Goal: Task Accomplishment & Management: Manage account settings

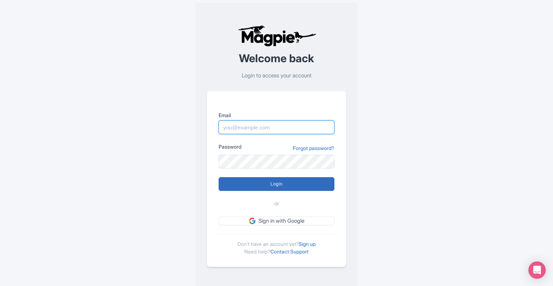
type input "abhu.tahir@bookingmaze.com"
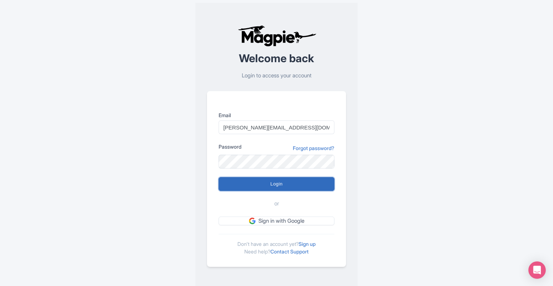
click at [291, 182] on input "Login" at bounding box center [277, 184] width 116 height 14
type input "Logging in..."
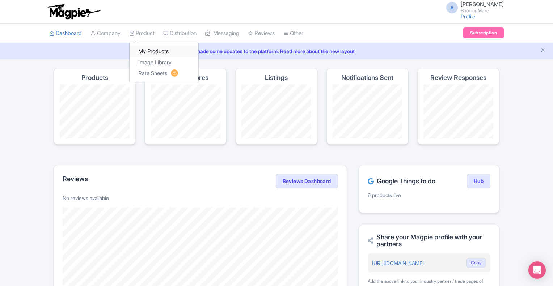
click at [154, 52] on link "My Products" at bounding box center [164, 51] width 69 height 11
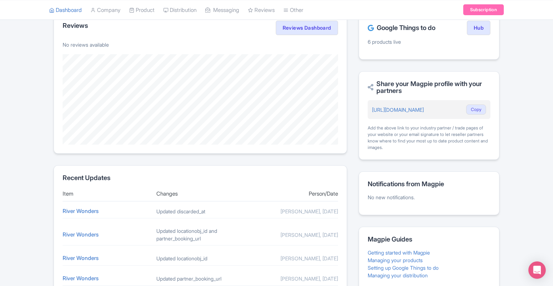
scroll to position [243, 0]
